Goal: Transaction & Acquisition: Purchase product/service

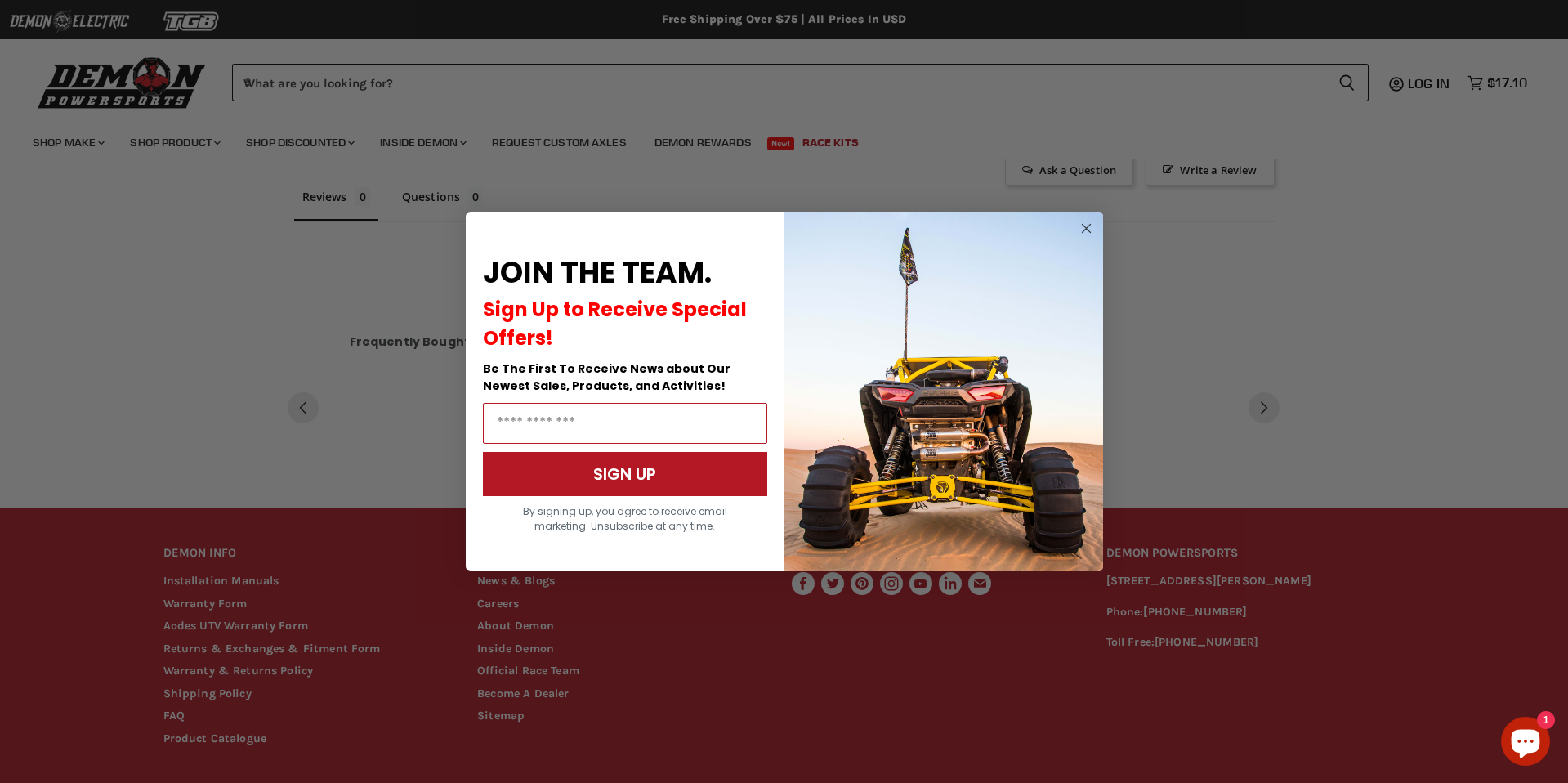
scroll to position [710, 0]
